Goal: Information Seeking & Learning: Learn about a topic

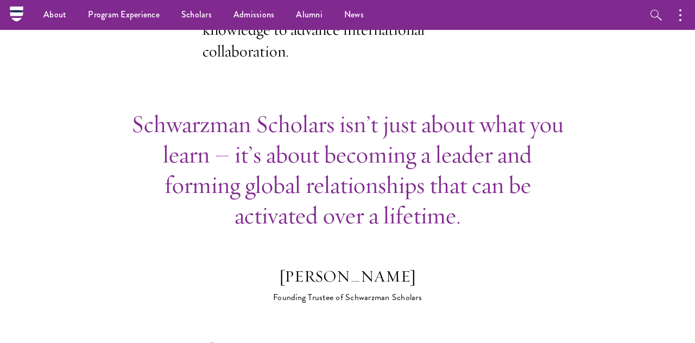
scroll to position [373, 0]
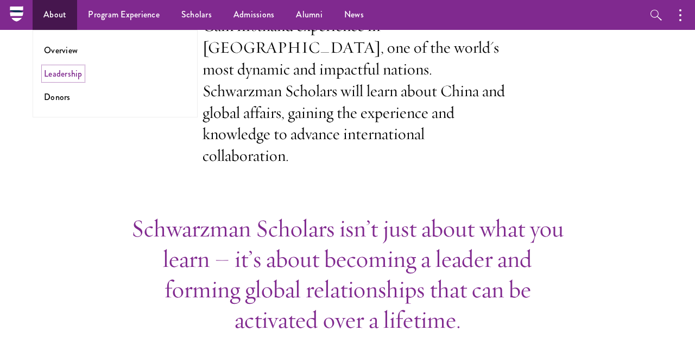
click at [63, 71] on link "Leadership" at bounding box center [63, 73] width 39 height 12
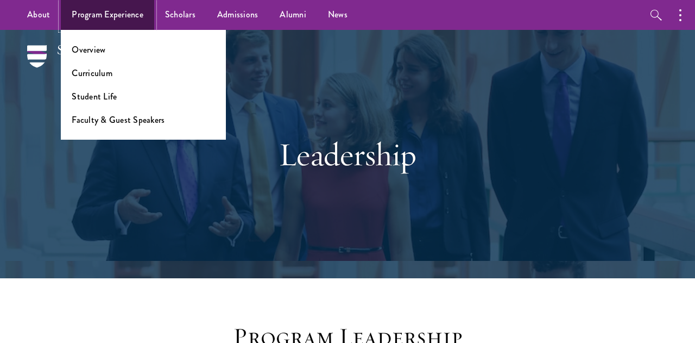
click at [128, 14] on link "Program Experience" at bounding box center [107, 15] width 93 height 30
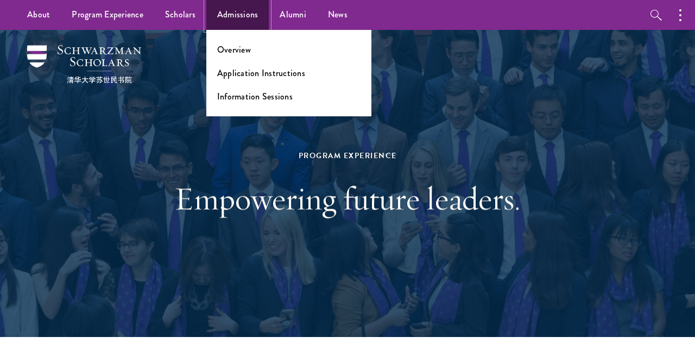
click at [216, 18] on link "Admissions" at bounding box center [237, 15] width 63 height 30
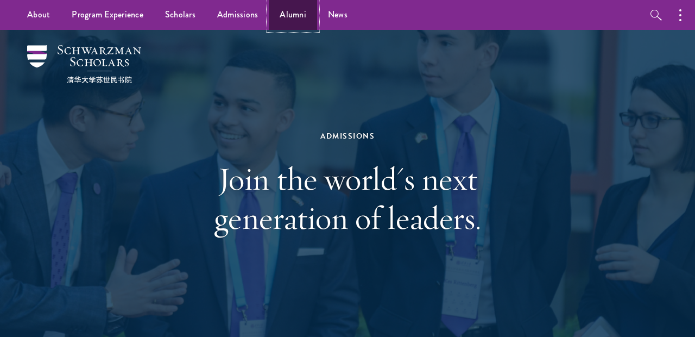
click at [286, 22] on link "Alumni" at bounding box center [293, 15] width 48 height 30
